Goal: Find specific page/section: Find specific page/section

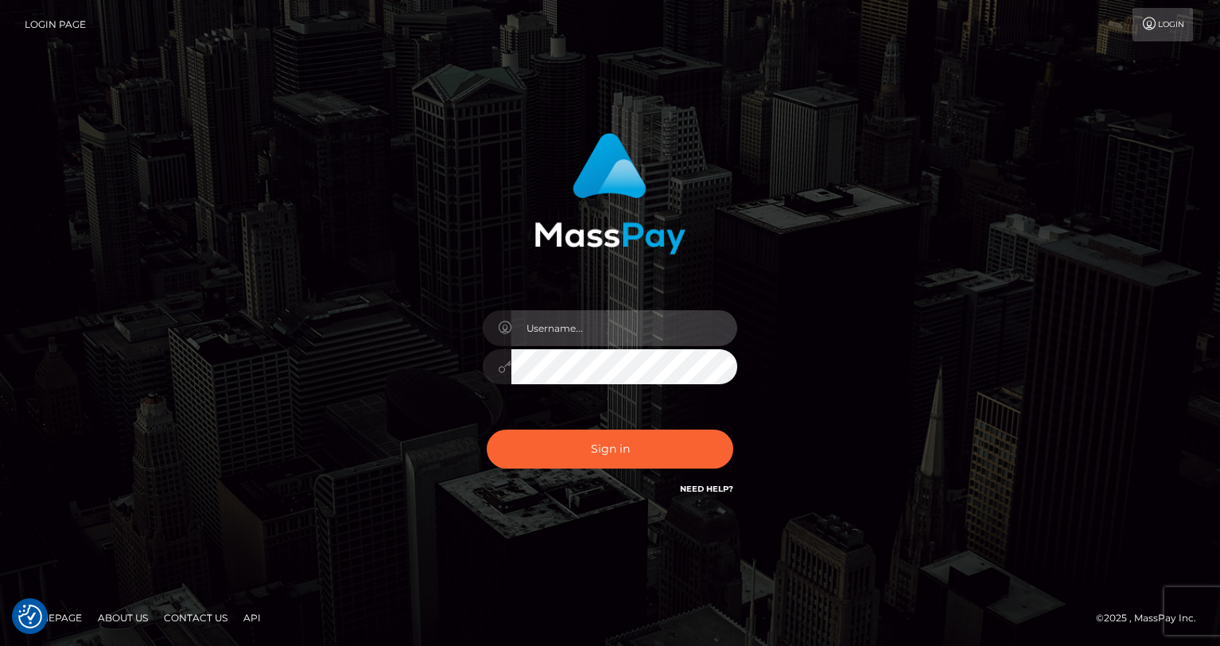
click at [582, 324] on input "text" at bounding box center [625, 328] width 226 height 36
type input "oli.fanvue"
click at [551, 332] on input "text" at bounding box center [625, 328] width 226 height 36
click at [591, 329] on input "text" at bounding box center [625, 328] width 226 height 36
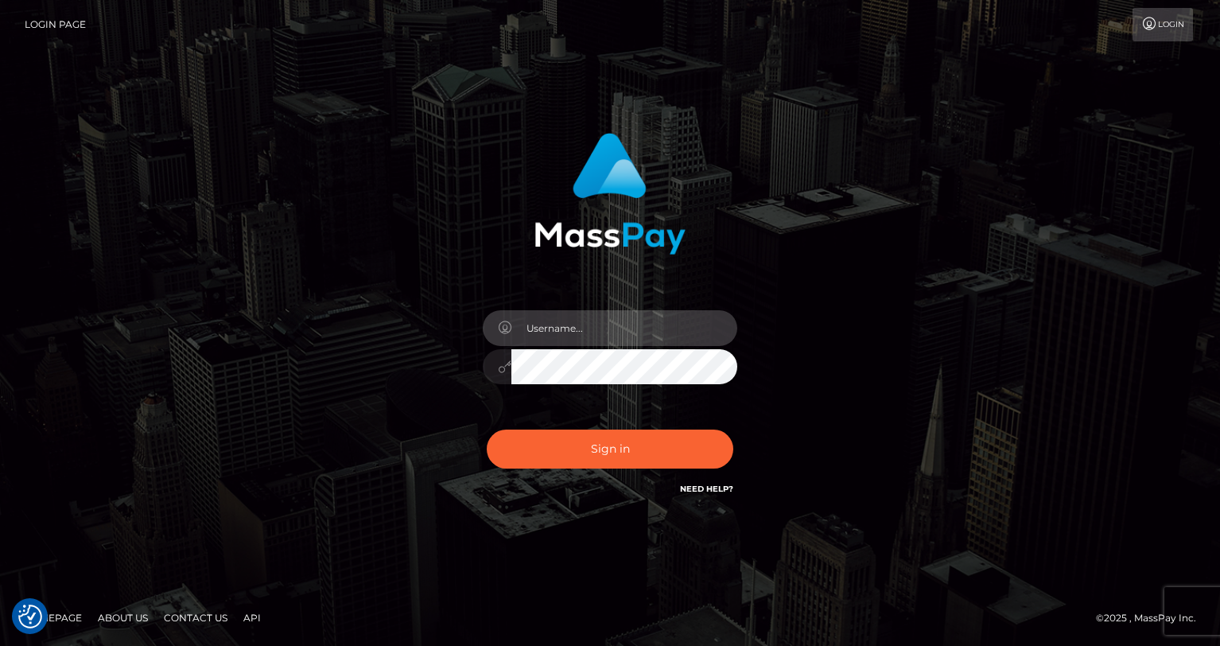
type input "oli.fanvue"
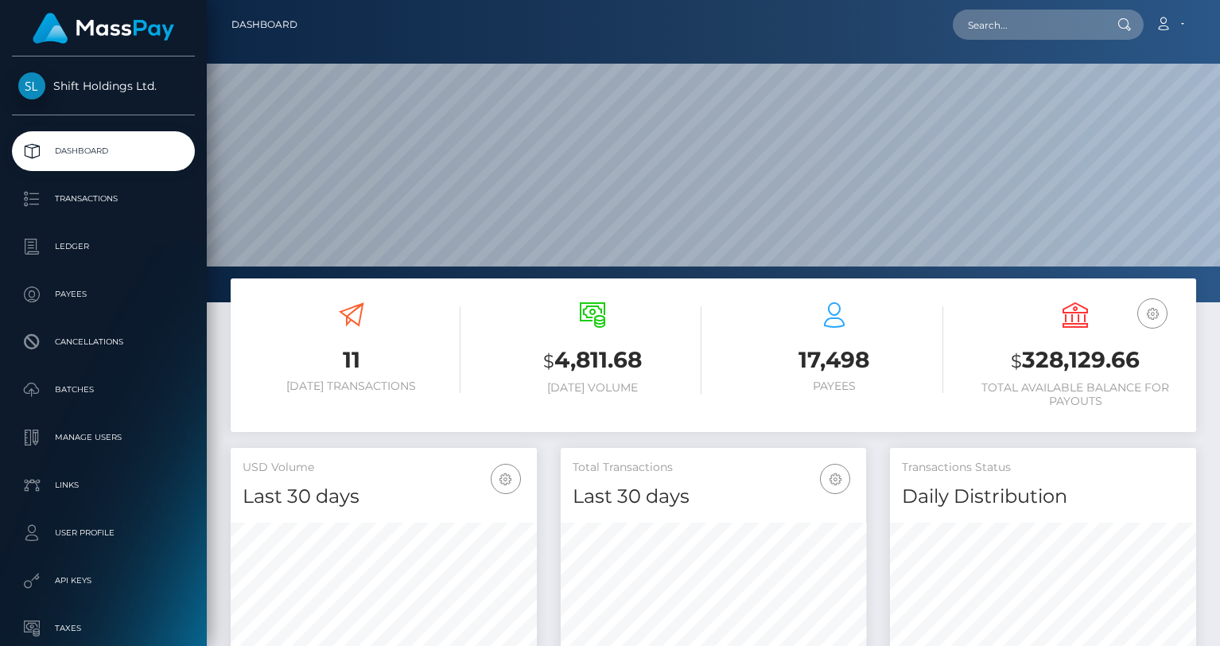
scroll to position [282, 306]
click at [993, 31] on input "text" at bounding box center [1028, 25] width 150 height 30
paste input "megaluxeon@gmail.com"
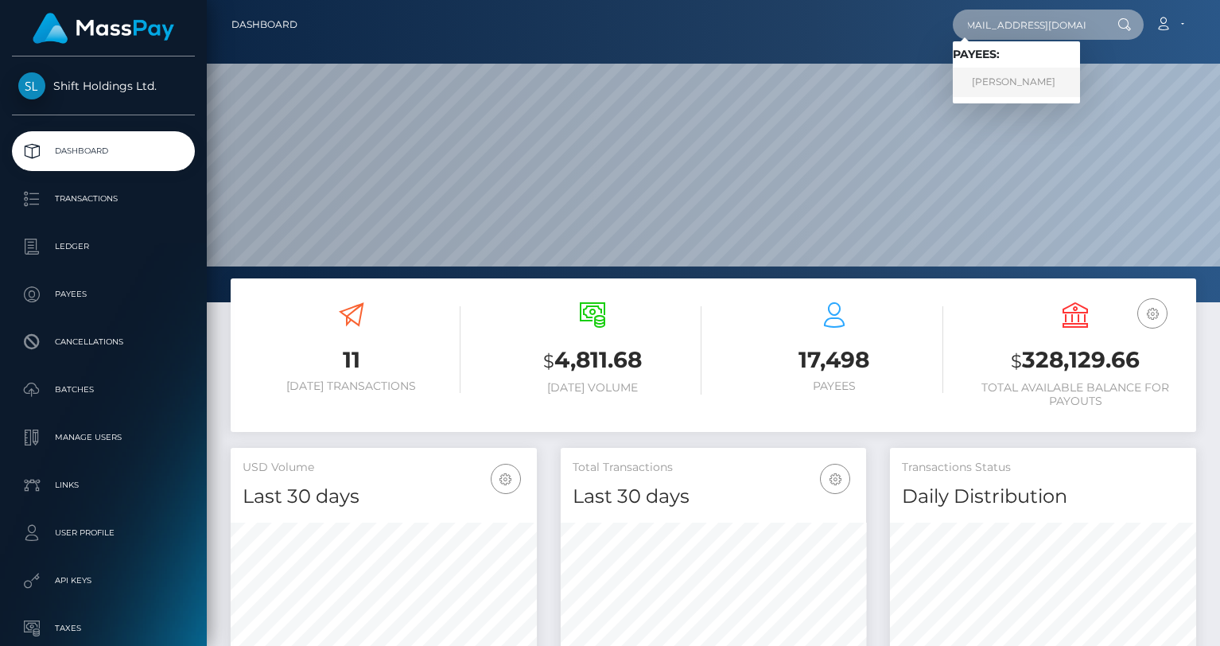
type input "megaluxeon@gmail.com"
click at [1000, 89] on link "Andrey Shulika" at bounding box center [1016, 82] width 127 height 29
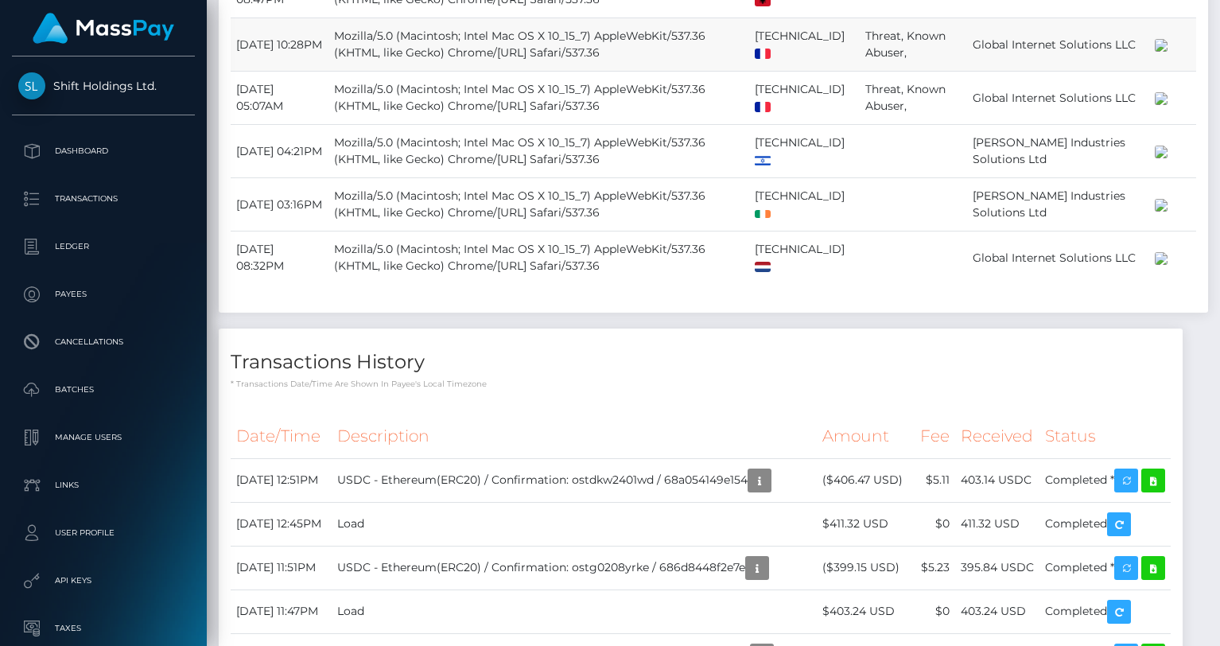
scroll to position [1399, 0]
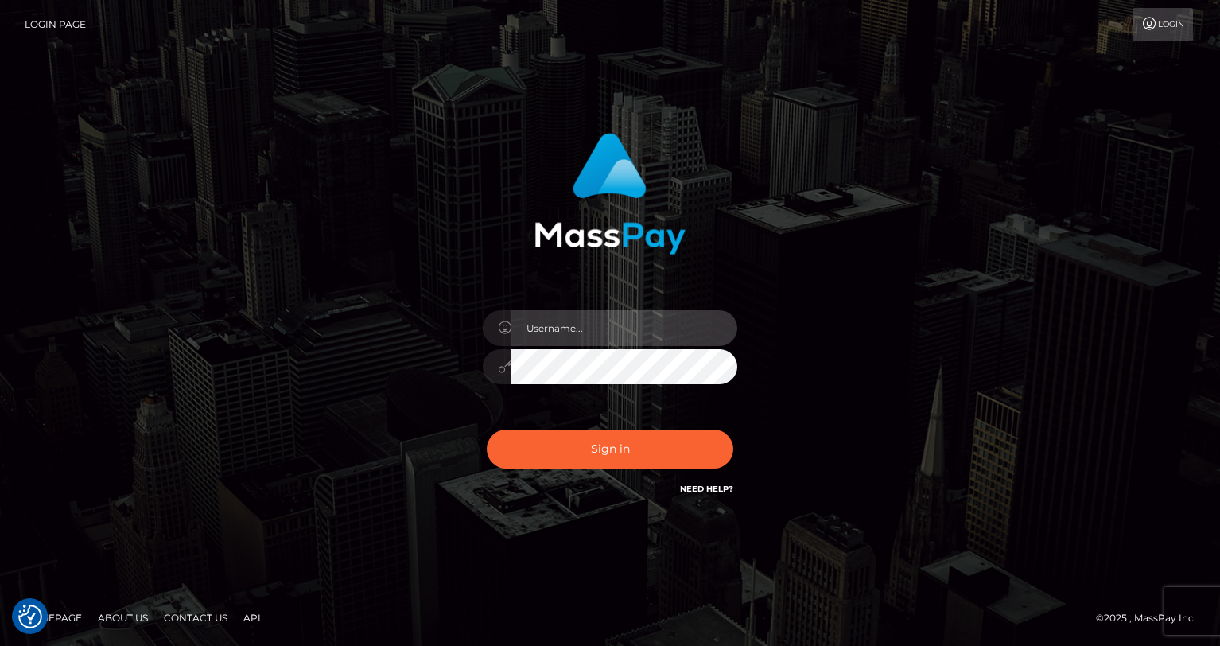
click at [637, 332] on input "text" at bounding box center [625, 328] width 226 height 36
type input "oli.fanvue"
click at [651, 328] on input "text" at bounding box center [625, 328] width 226 height 36
type input "oli.fanvue"
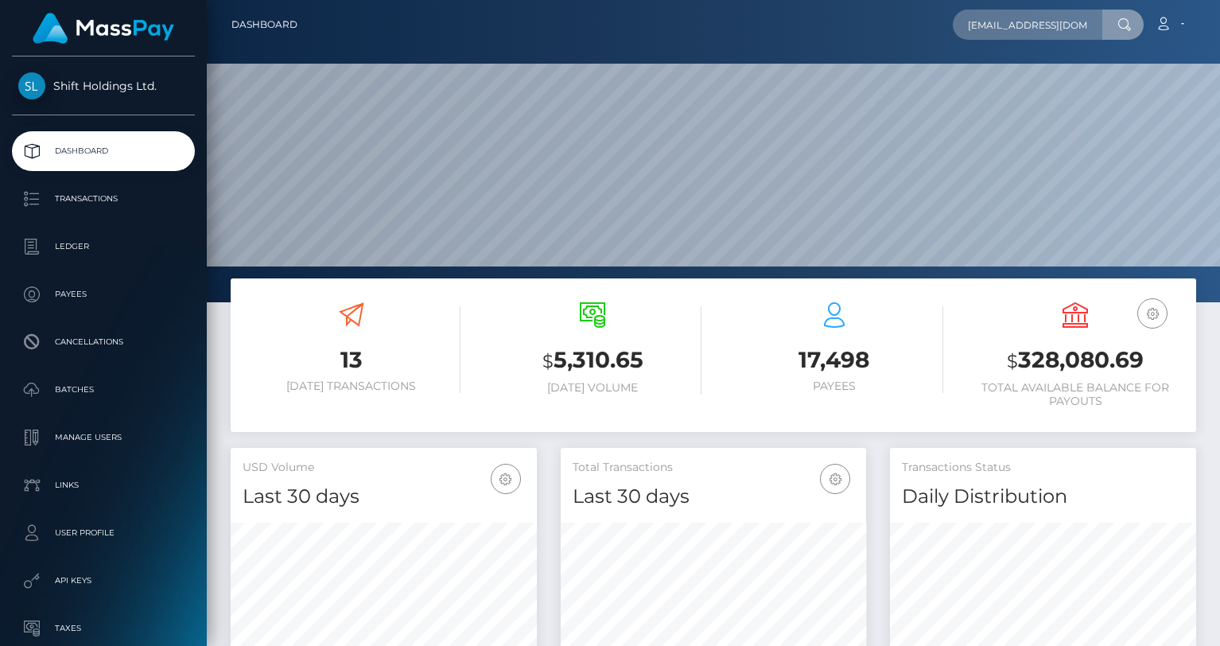
scroll to position [0, 13]
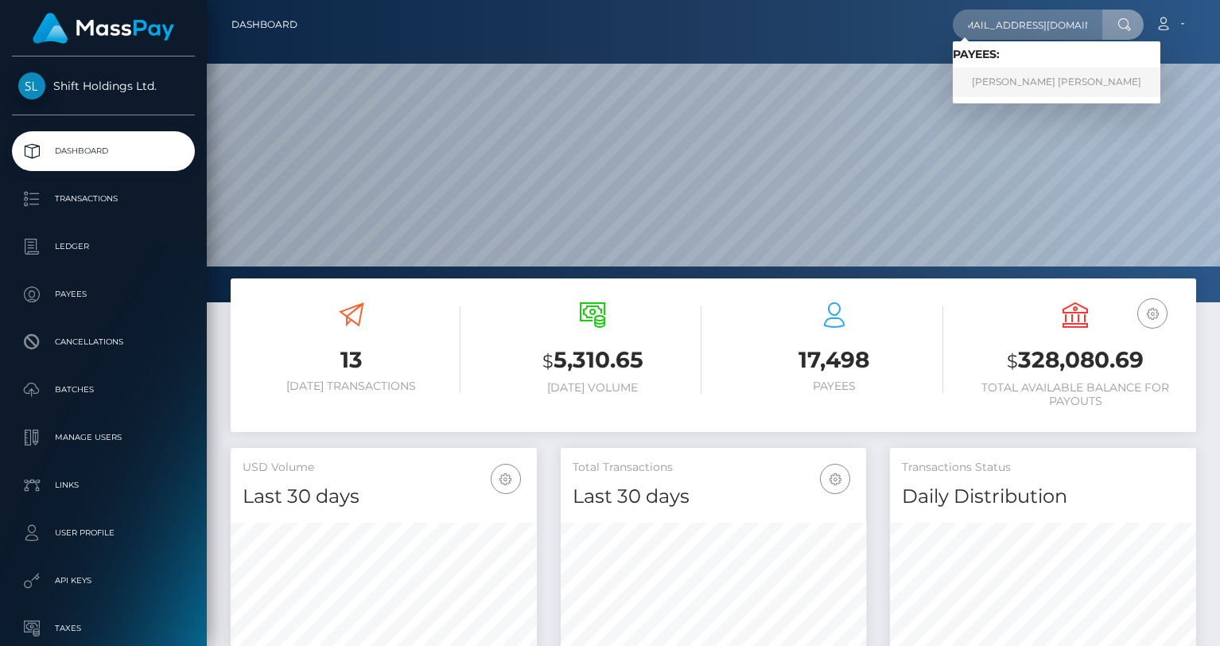
type input "brahman3311@gmail.com"
click at [1006, 75] on link "ALBERTO BLAZQUEZ GUZMAN" at bounding box center [1057, 82] width 208 height 29
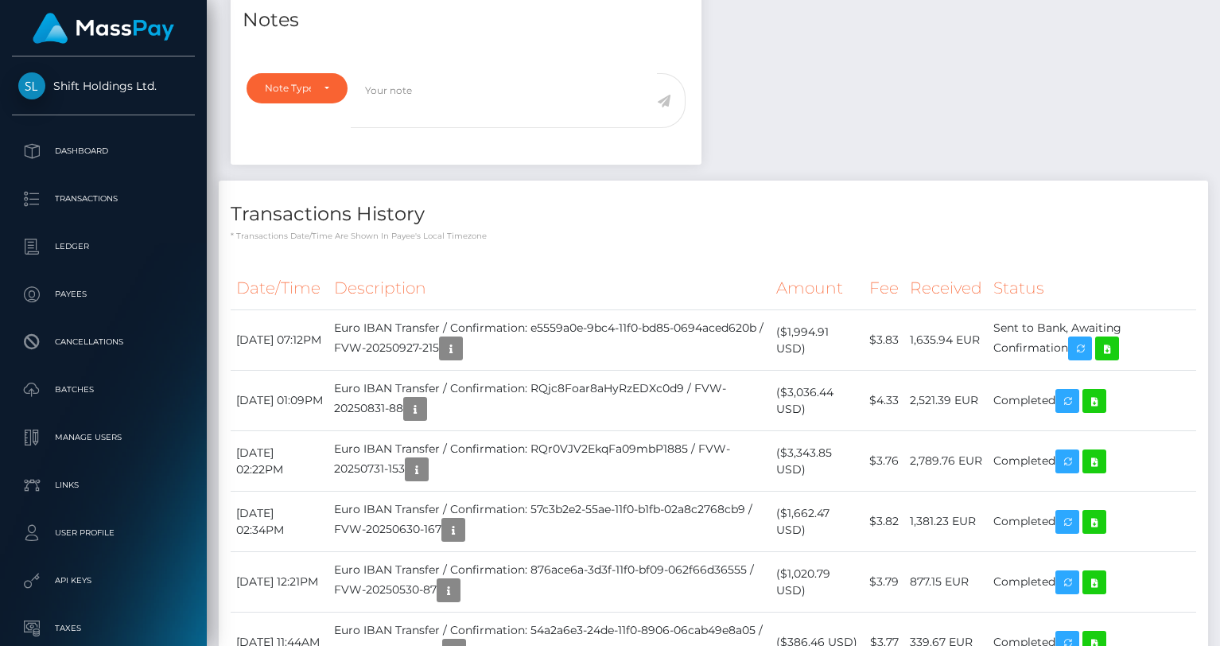
scroll to position [748, 0]
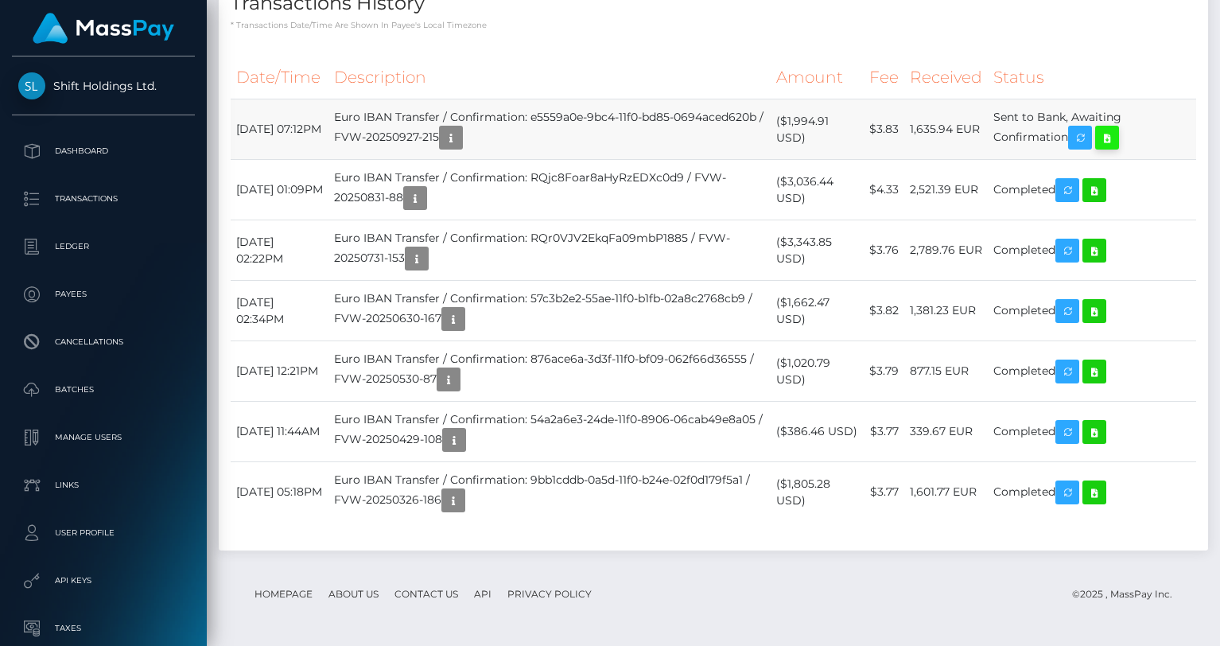
click at [1117, 135] on icon at bounding box center [1107, 138] width 19 height 20
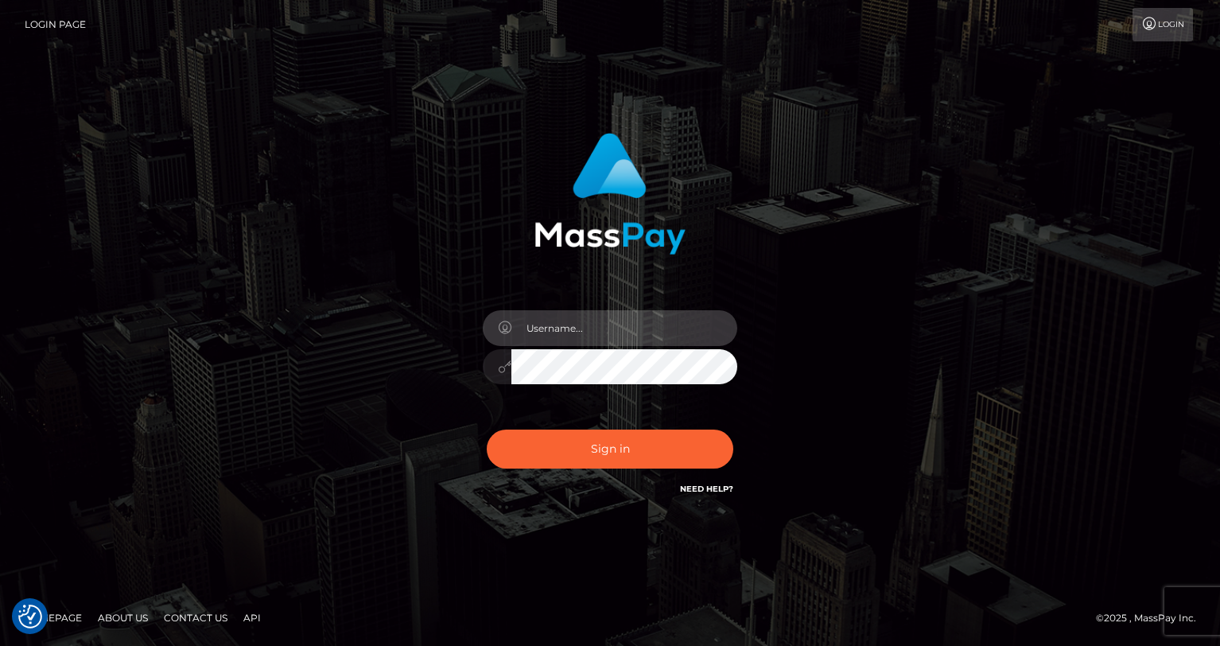
click at [550, 329] on input "text" at bounding box center [625, 328] width 226 height 36
type input "oli.fanvue"
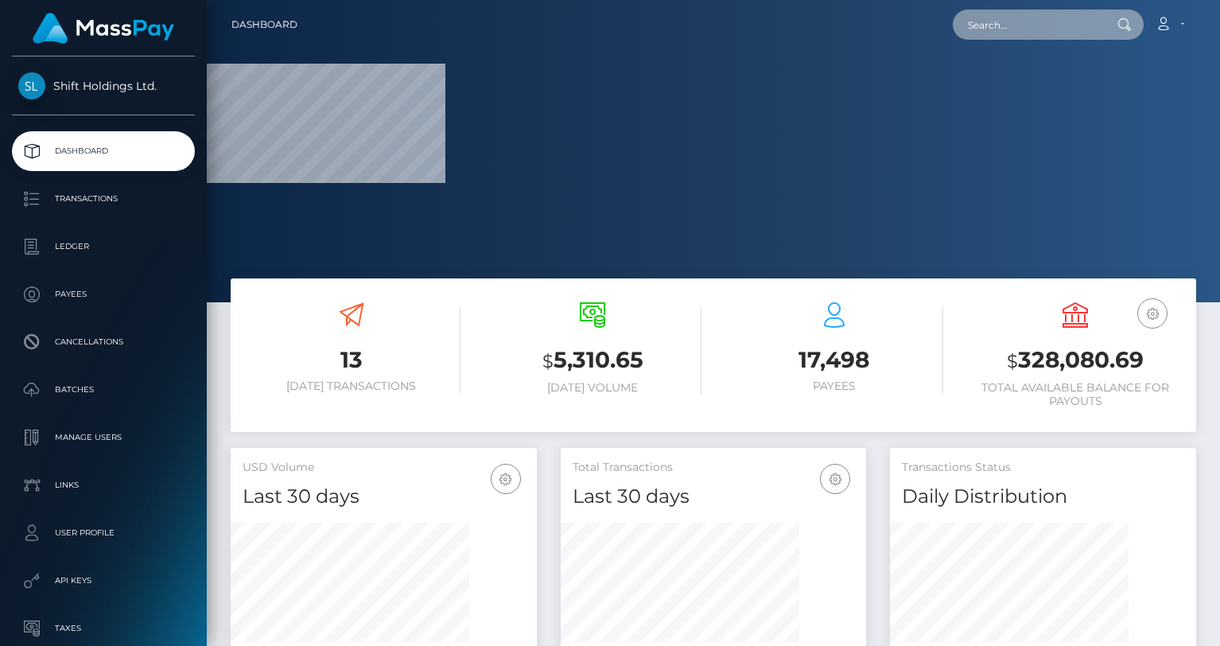
click at [997, 28] on input "text" at bounding box center [1028, 25] width 150 height 30
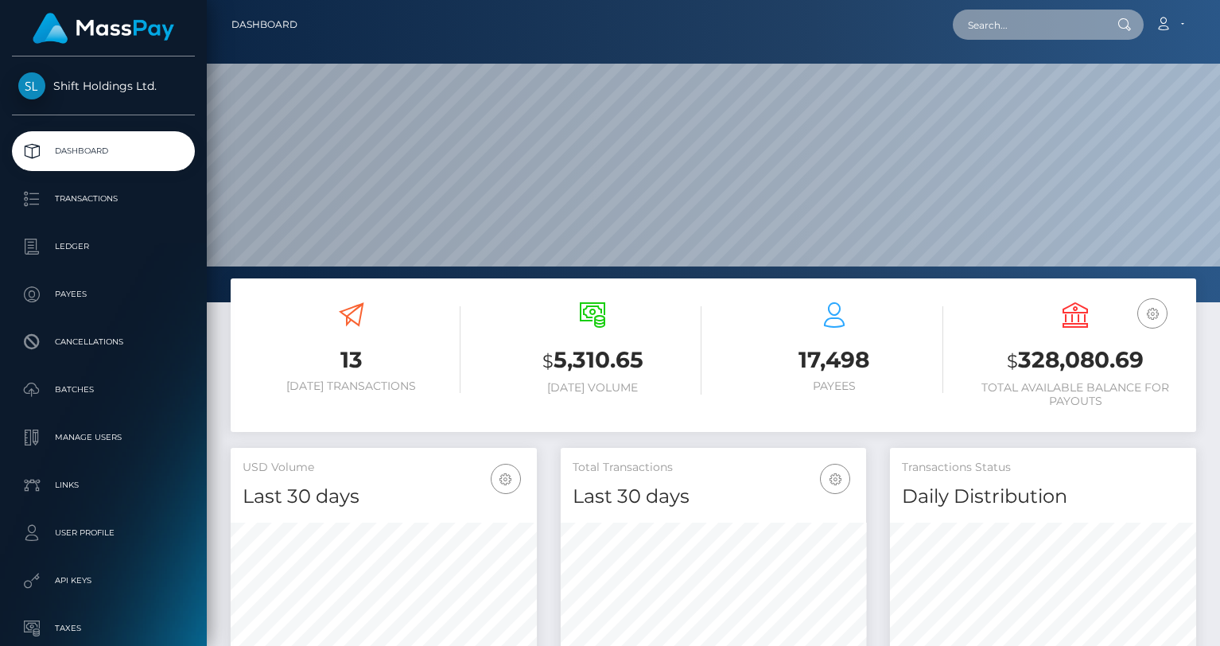
scroll to position [282, 306]
paste input "[EMAIL_ADDRESS][DOMAIN_NAME]"
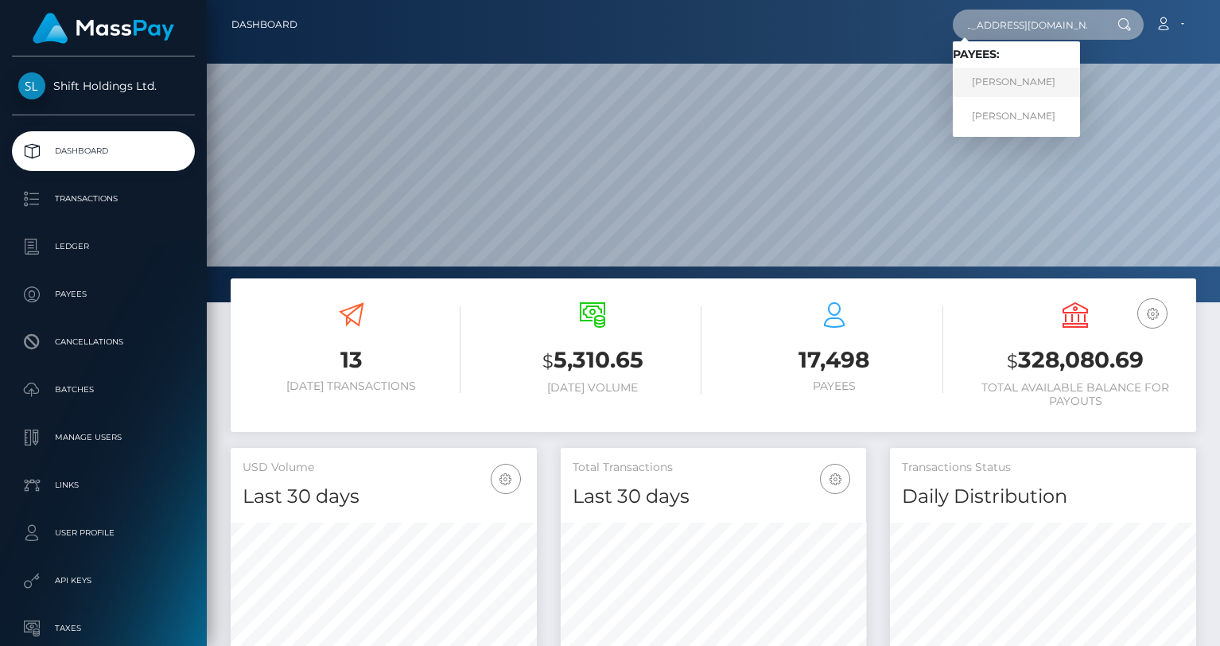
type input "[EMAIL_ADDRESS][DOMAIN_NAME]"
click at [1030, 78] on link "[PERSON_NAME]" at bounding box center [1016, 82] width 127 height 29
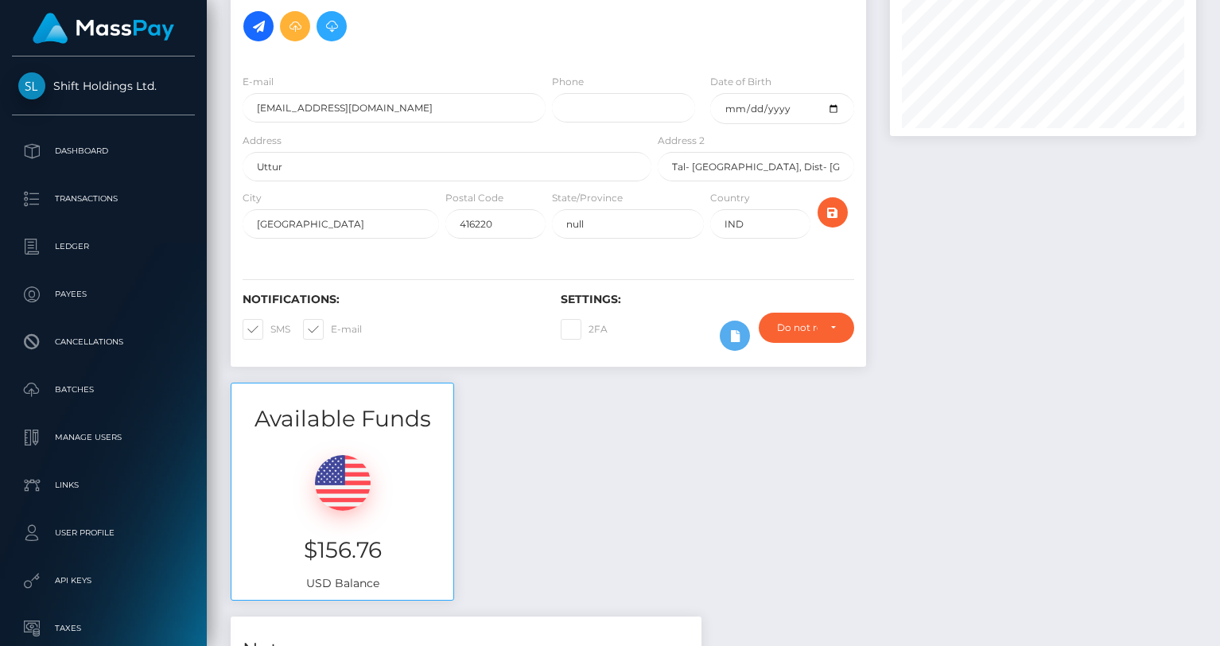
scroll to position [599, 0]
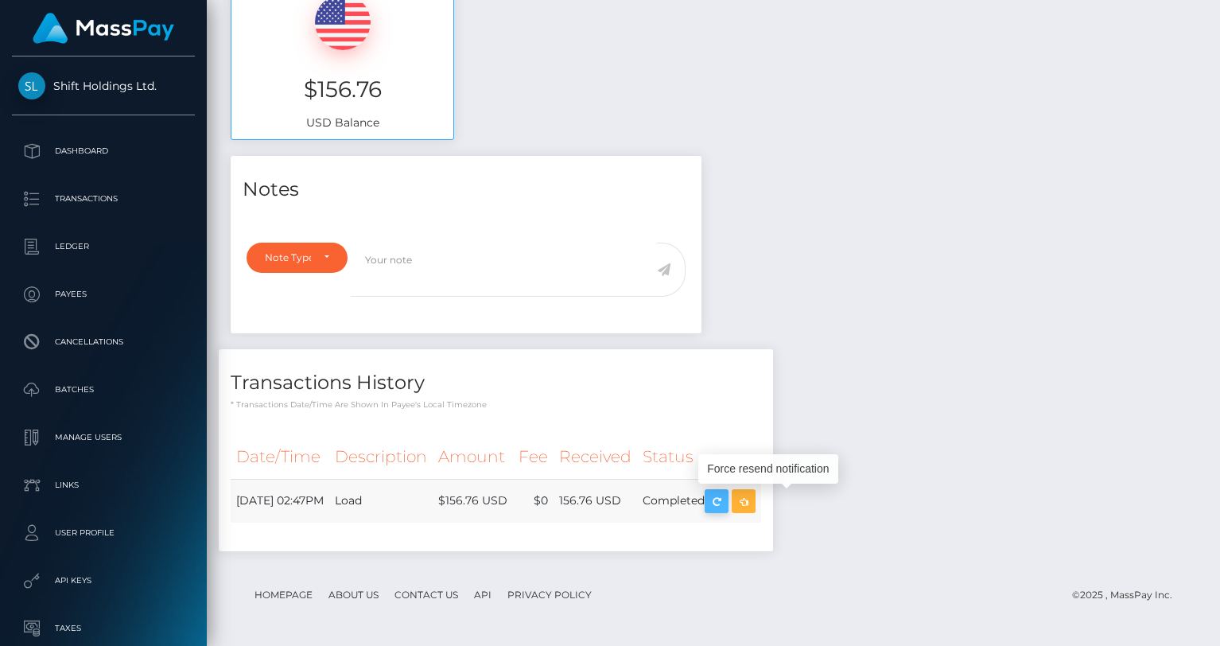
click at [726, 499] on icon "button" at bounding box center [716, 502] width 19 height 20
